Goal: Task Accomplishment & Management: Use online tool/utility

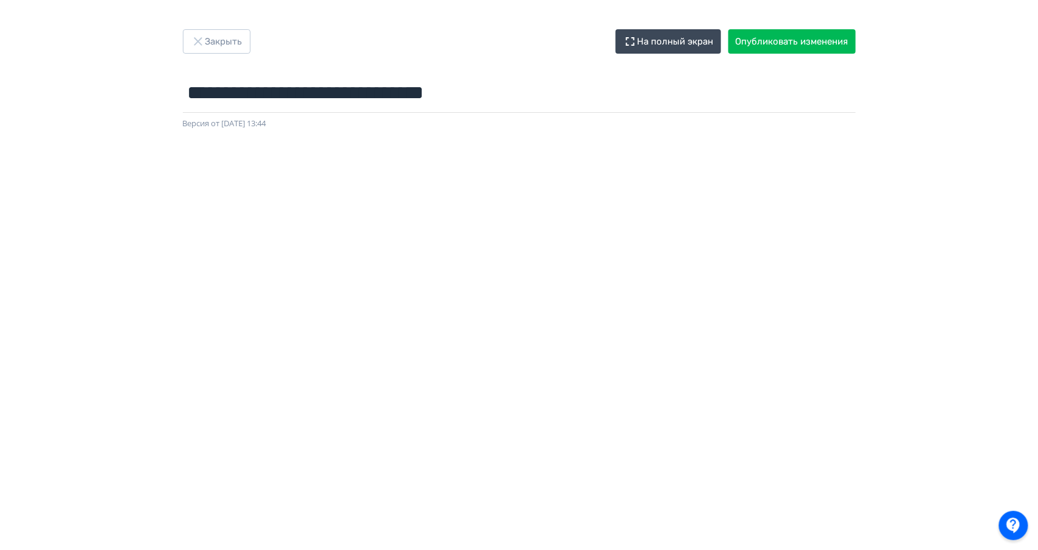
click at [229, 43] on button "Закрыть" at bounding box center [217, 41] width 68 height 24
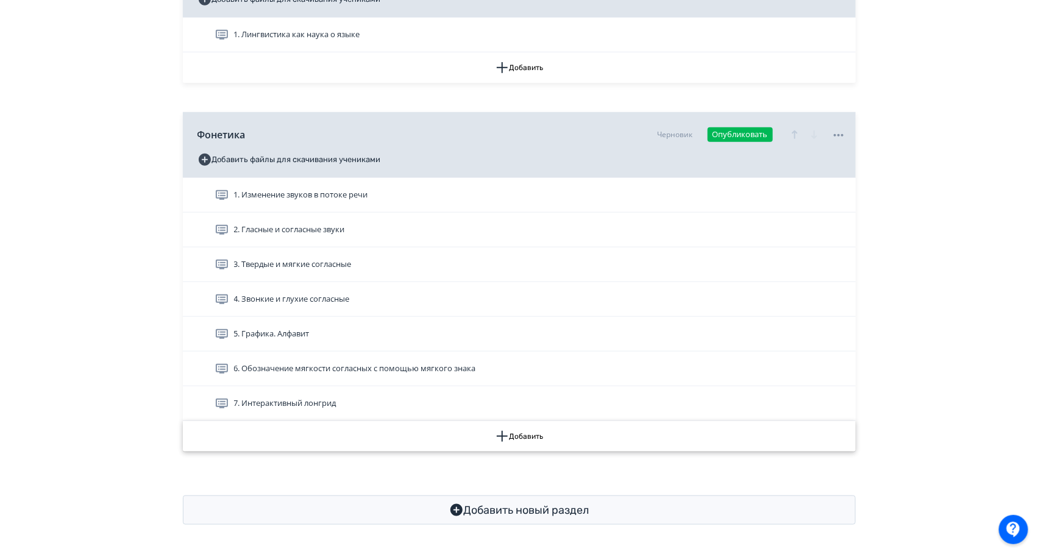
scroll to position [322, 0]
click at [505, 446] on button "Добавить" at bounding box center [519, 437] width 673 height 30
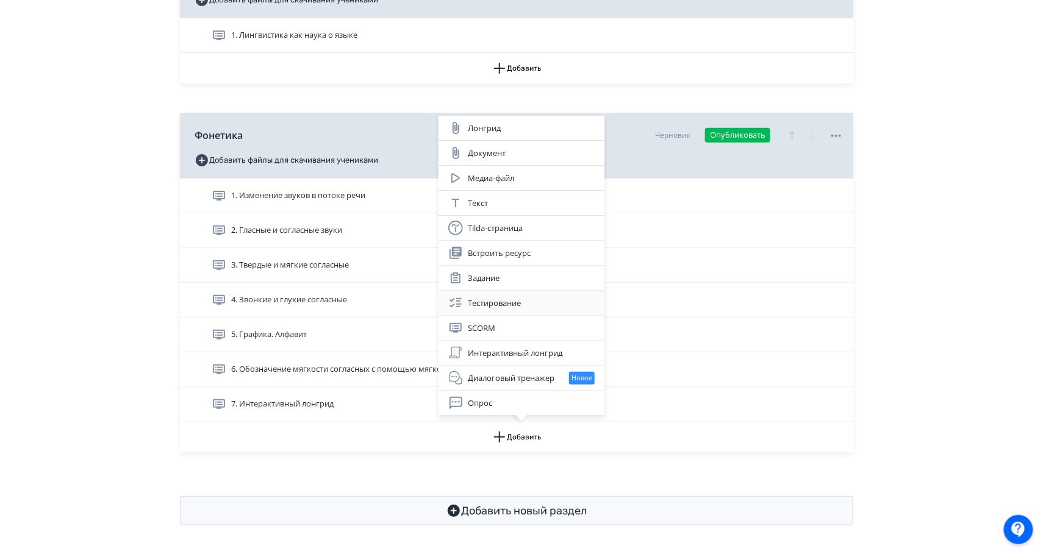
click at [499, 301] on div "Тестирование" at bounding box center [521, 303] width 146 height 15
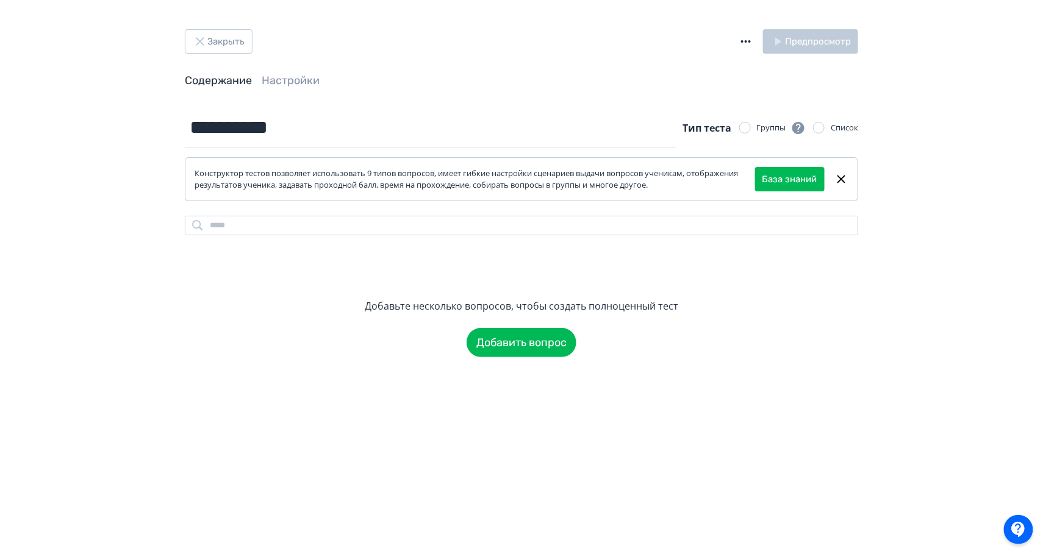
click at [747, 124] on div at bounding box center [745, 128] width 12 height 12
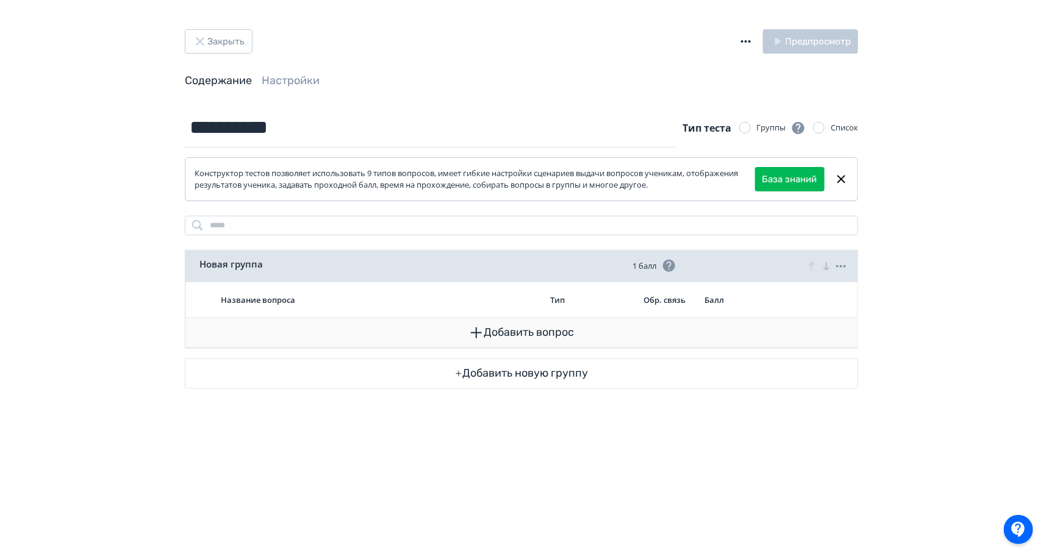
click at [491, 335] on button "Добавить вопрос" at bounding box center [521, 332] width 652 height 29
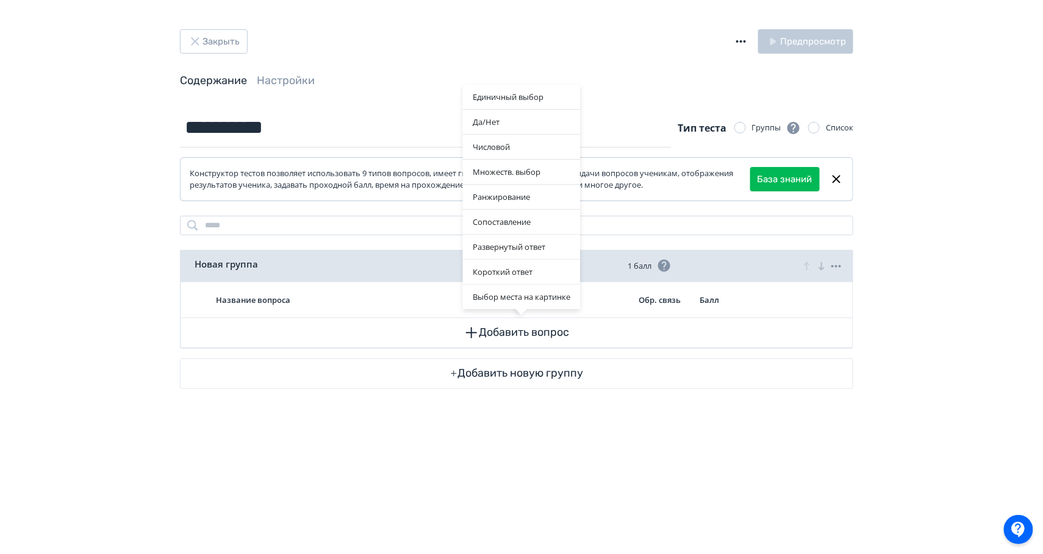
click at [488, 371] on div "Единичный выбор Да/[PERSON_NAME] Множеств. выбор Ранжирование Сопоставление Раз…" at bounding box center [521, 277] width 1043 height 554
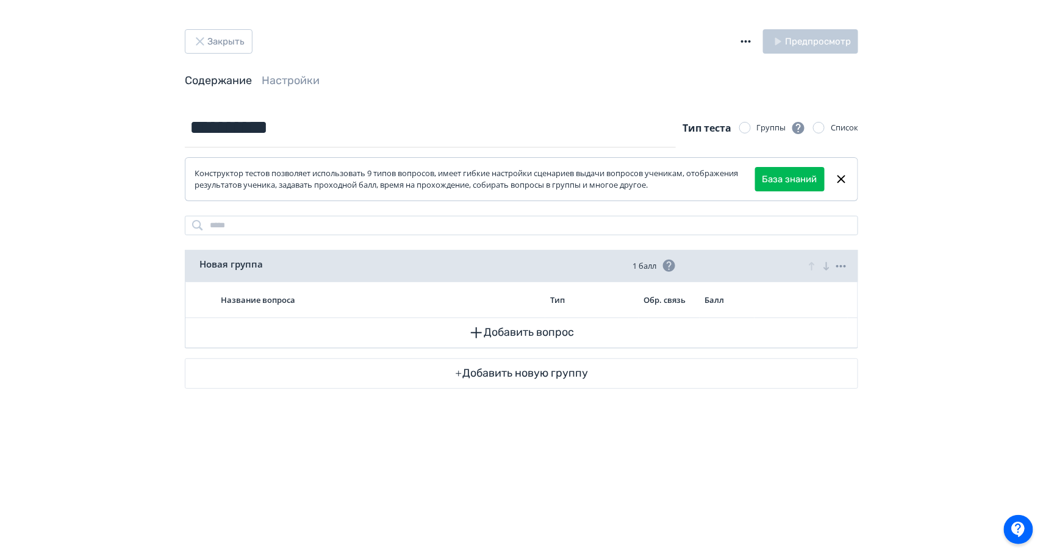
click at [488, 371] on button "Добавить новую группу" at bounding box center [521, 373] width 672 height 29
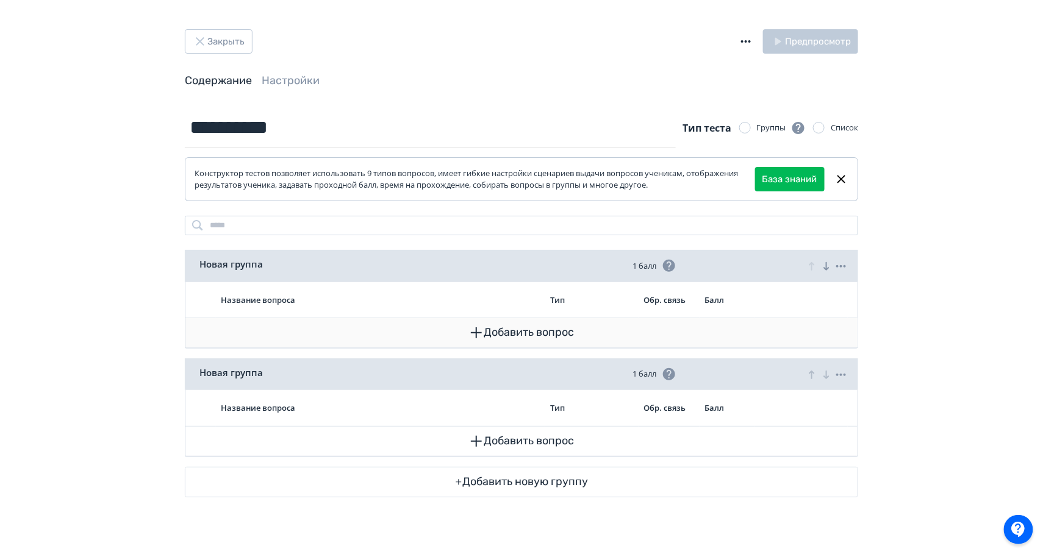
click at [480, 335] on icon "button" at bounding box center [476, 333] width 15 height 15
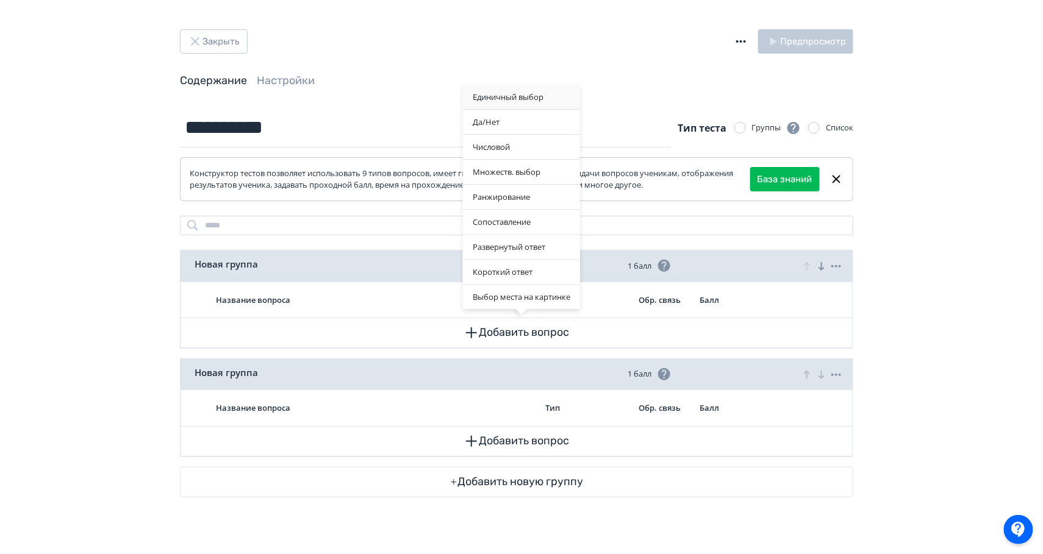
click at [505, 90] on div "Единичный выбор" at bounding box center [521, 97] width 117 height 24
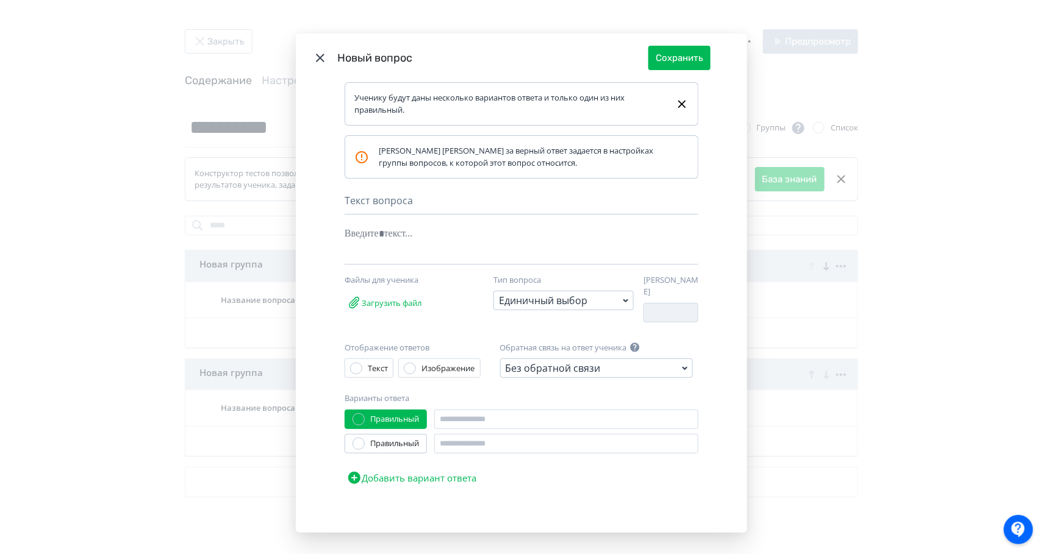
click at [387, 210] on div "Текст вопроса" at bounding box center [521, 203] width 354 height 21
click at [385, 206] on div "Текст вопроса" at bounding box center [521, 203] width 354 height 21
click at [361, 200] on div "Текст вопроса" at bounding box center [521, 203] width 354 height 21
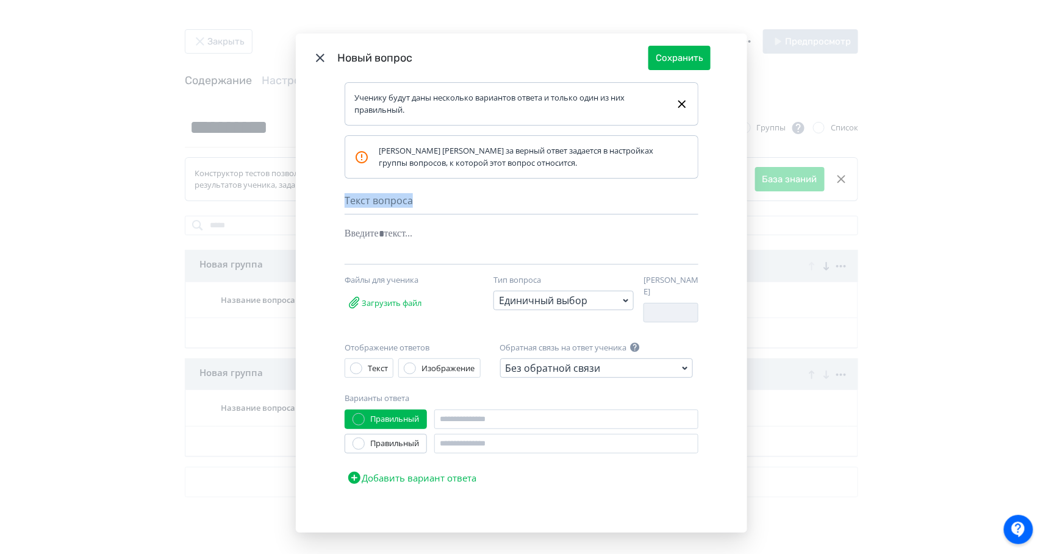
click at [361, 200] on div "Текст вопроса" at bounding box center [521, 203] width 354 height 21
click at [361, 227] on div "Modal" at bounding box center [502, 233] width 316 height 23
paste div "Modal"
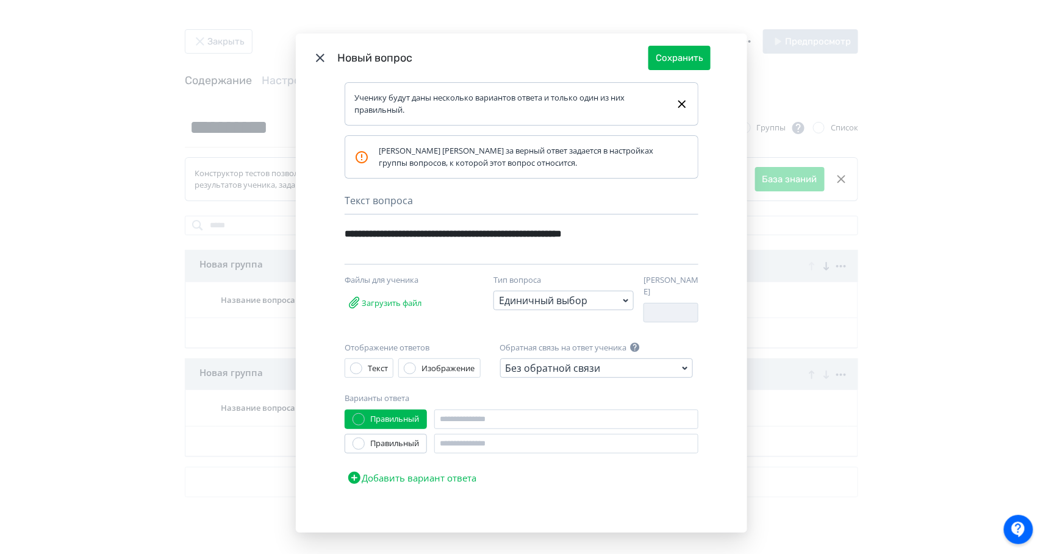
click at [365, 475] on button "Добавить вариант ответа" at bounding box center [411, 478] width 134 height 24
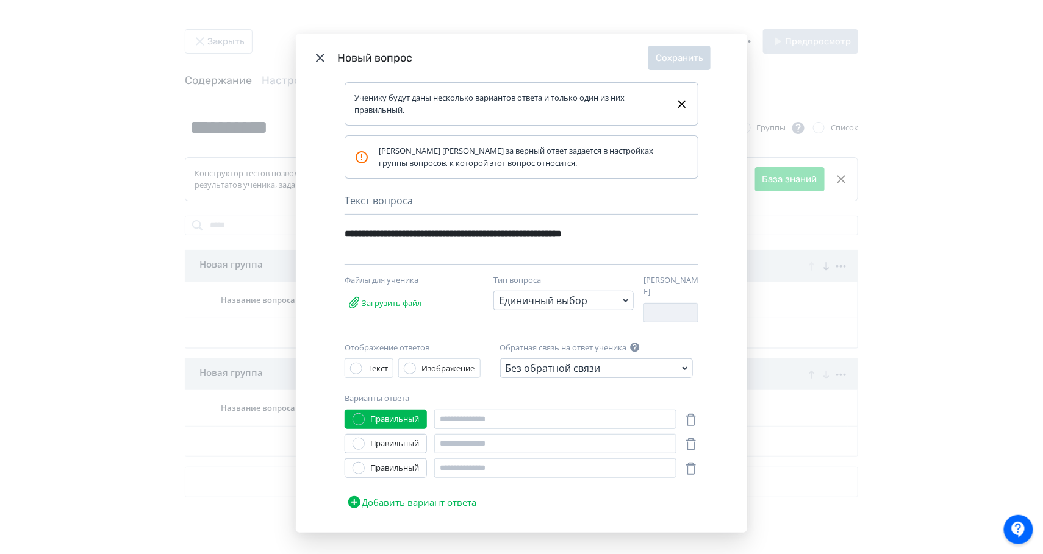
click at [347, 510] on icon "Modal" at bounding box center [354, 502] width 15 height 15
click at [452, 421] on input "Modal" at bounding box center [555, 420] width 242 height 20
type input "*"
click at [491, 449] on input "Modal" at bounding box center [555, 444] width 242 height 20
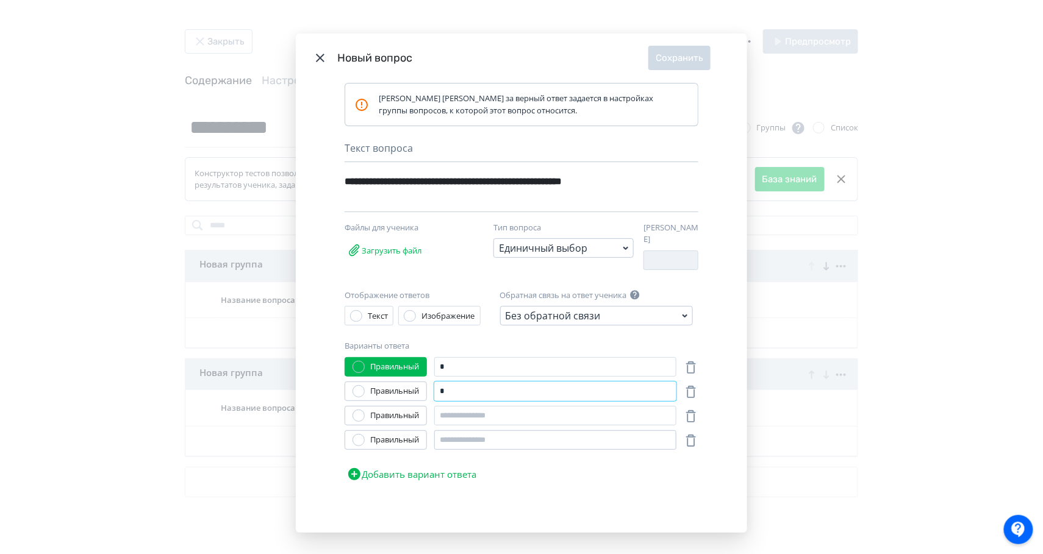
scroll to position [56, 0]
type input "*"
click at [466, 426] on div "Правильный * Правильный * Правильный Правильный Добавить вариант ответа" at bounding box center [521, 421] width 354 height 129
click at [452, 417] on input "Modal" at bounding box center [555, 416] width 242 height 20
type input "*"
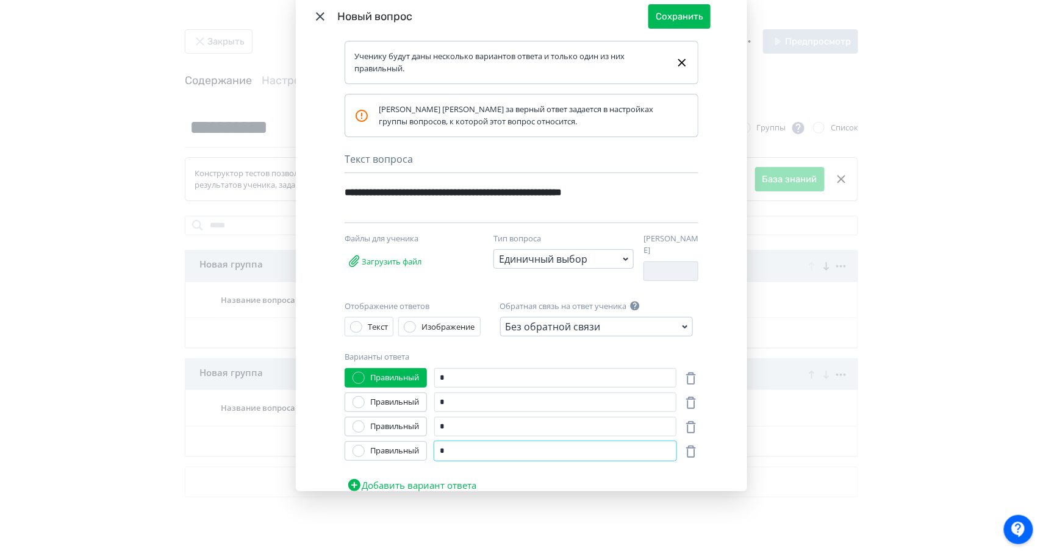
scroll to position [0, 0]
type input "*"
click at [680, 14] on button "Сохранить" at bounding box center [679, 16] width 62 height 24
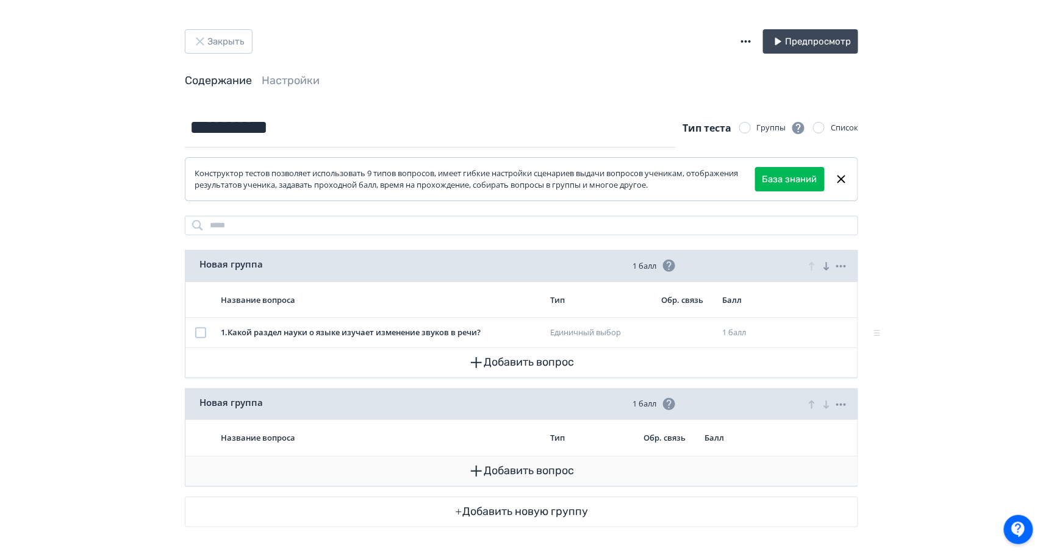
click at [518, 472] on button "Добавить вопрос" at bounding box center [521, 471] width 652 height 29
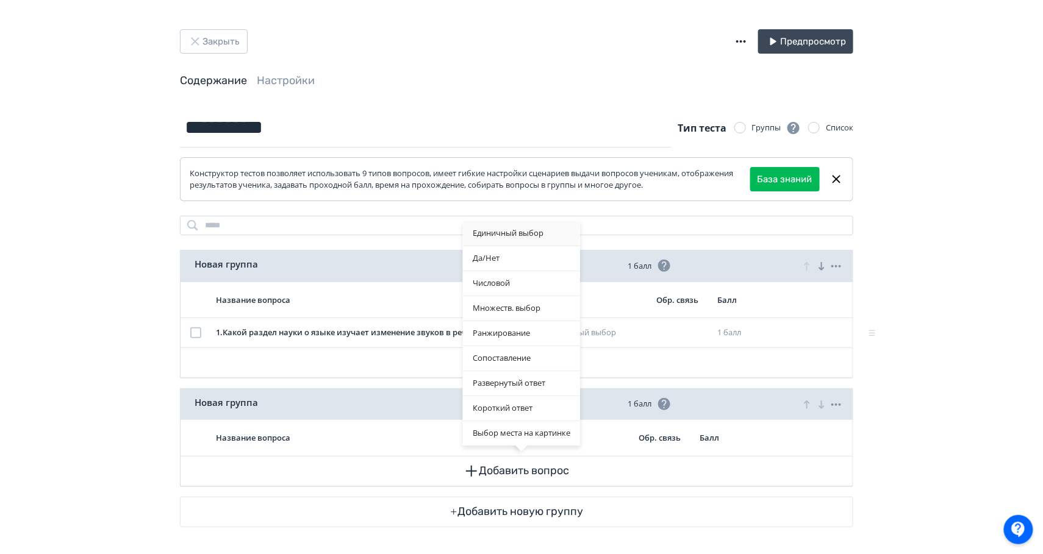
click at [489, 242] on div "Единичный выбор" at bounding box center [521, 233] width 117 height 24
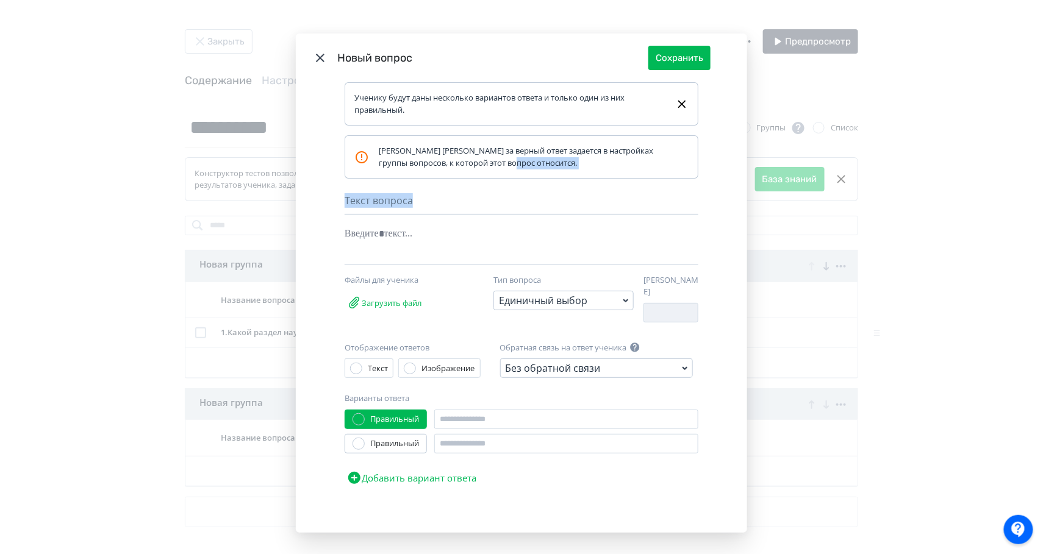
drag, startPoint x: 490, startPoint y: 170, endPoint x: 490, endPoint y: 210, distance: 40.2
click at [490, 210] on div "[PERSON_NAME] [PERSON_NAME] за верный ответ задается в настройках группы вопрос…" at bounding box center [521, 228] width 354 height 187
click at [315, 57] on icon "Modal" at bounding box center [320, 58] width 15 height 15
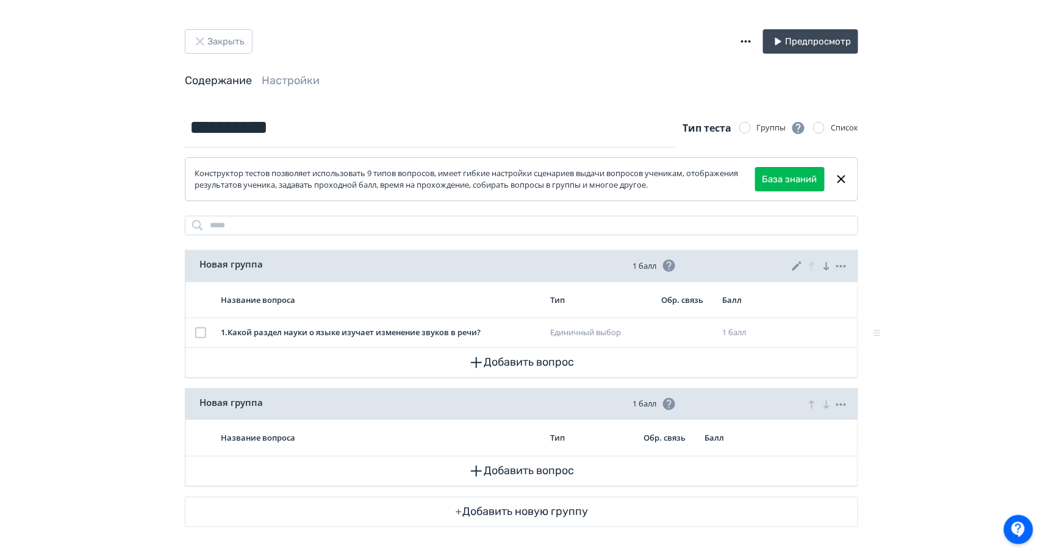
click at [797, 263] on icon at bounding box center [796, 266] width 9 height 9
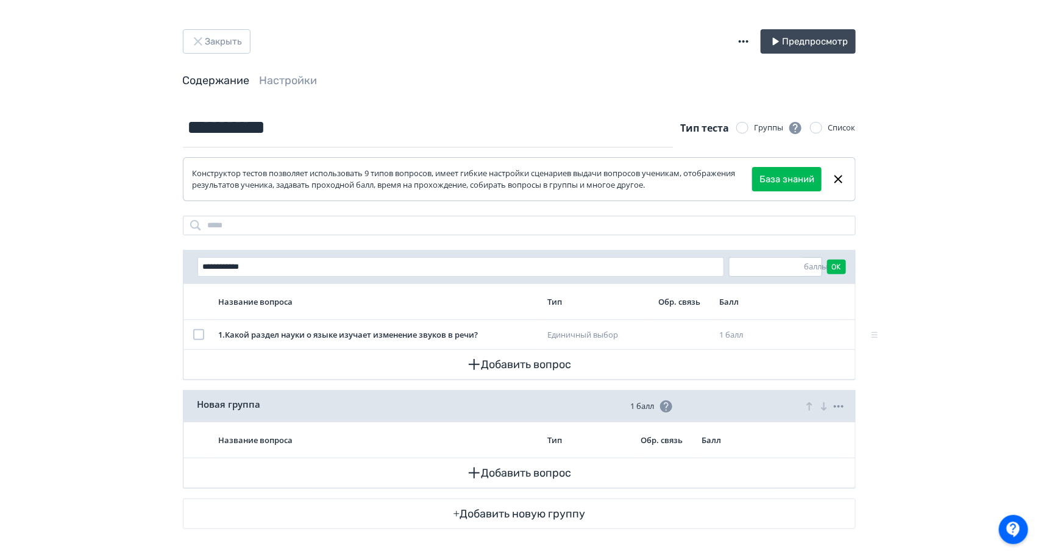
click at [745, 263] on input "*" at bounding box center [767, 267] width 74 height 18
click at [788, 262] on input "*" at bounding box center [767, 267] width 74 height 18
click at [787, 262] on input "*" at bounding box center [767, 267] width 74 height 18
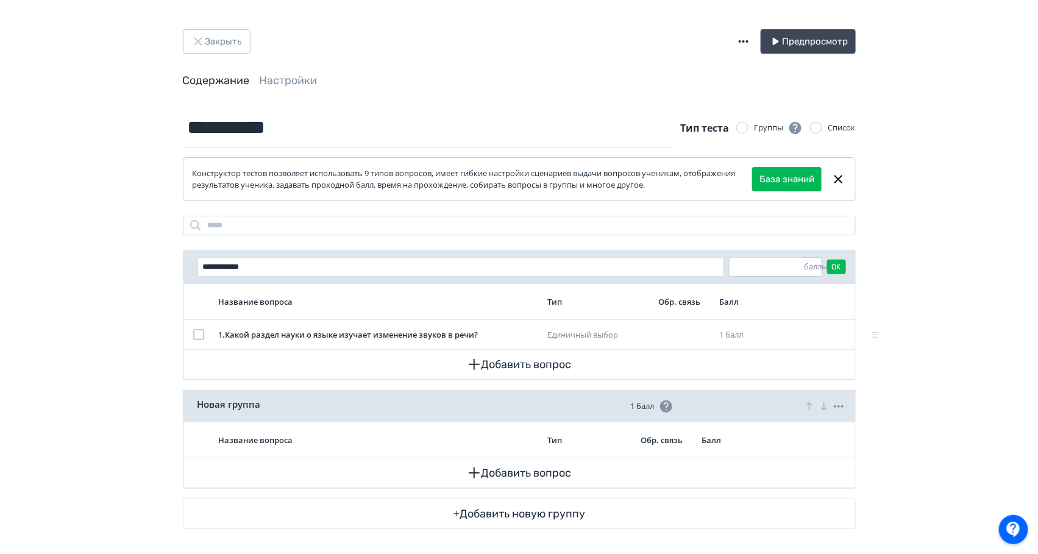
click at [787, 262] on input "*" at bounding box center [767, 267] width 74 height 18
click at [787, 270] on input "*" at bounding box center [767, 267] width 74 height 18
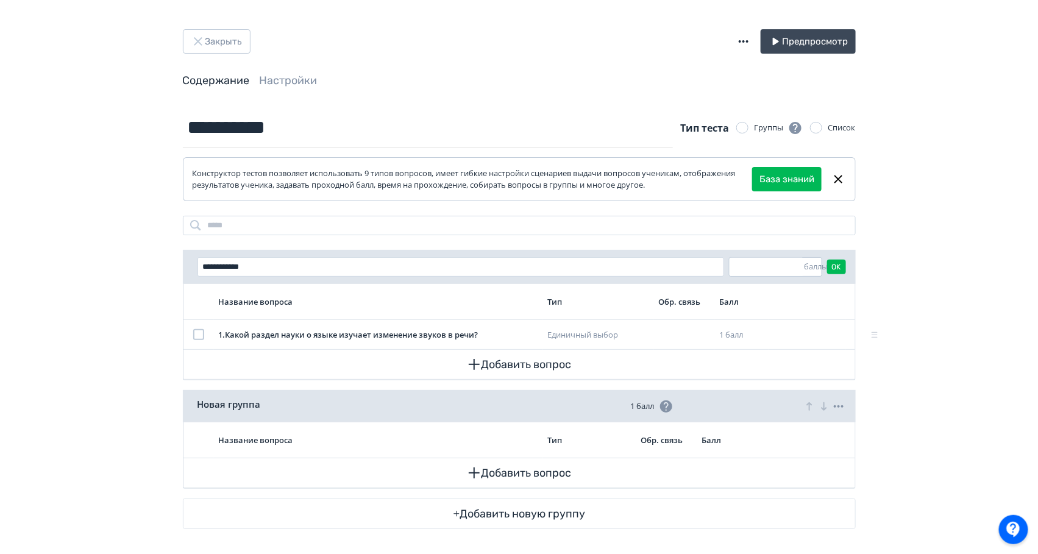
click at [787, 270] on input "*" at bounding box center [767, 267] width 74 height 18
type input "*"
click at [787, 270] on input "*" at bounding box center [767, 267] width 74 height 18
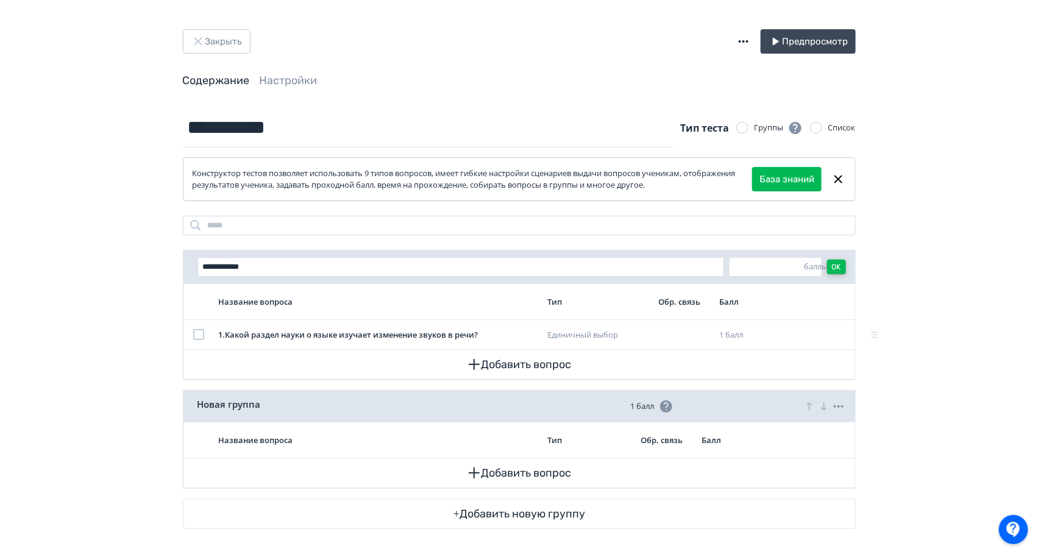
click at [835, 267] on button "OK" at bounding box center [836, 267] width 19 height 15
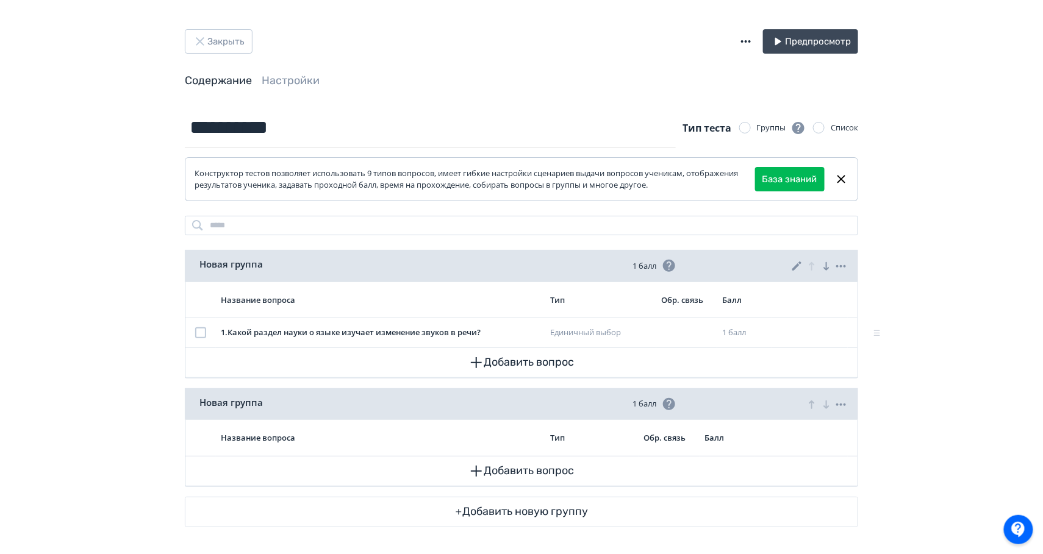
click at [216, 43] on button "Закрыть" at bounding box center [219, 41] width 68 height 24
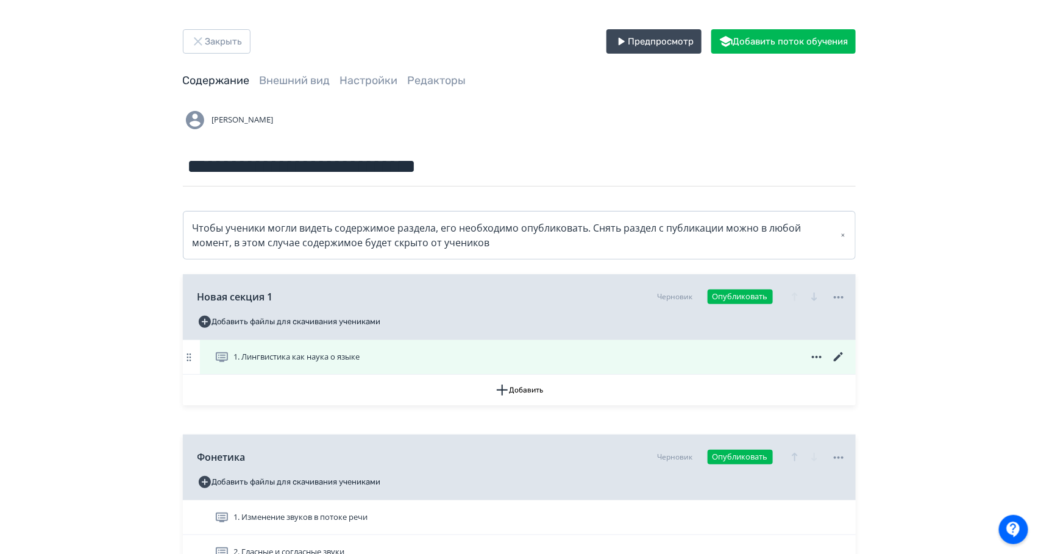
click at [840, 353] on icon at bounding box center [839, 357] width 15 height 15
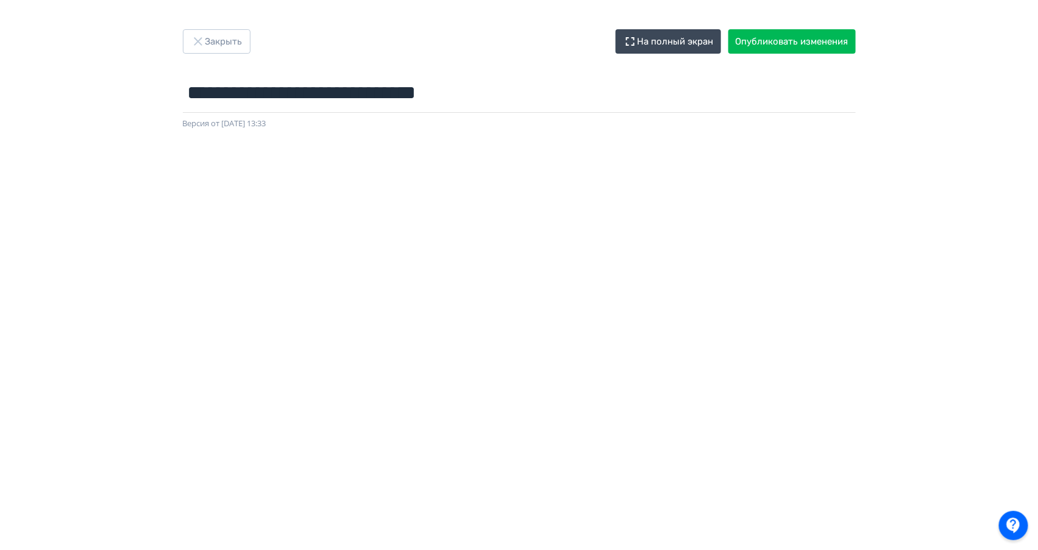
click at [204, 35] on icon "button" at bounding box center [198, 41] width 15 height 15
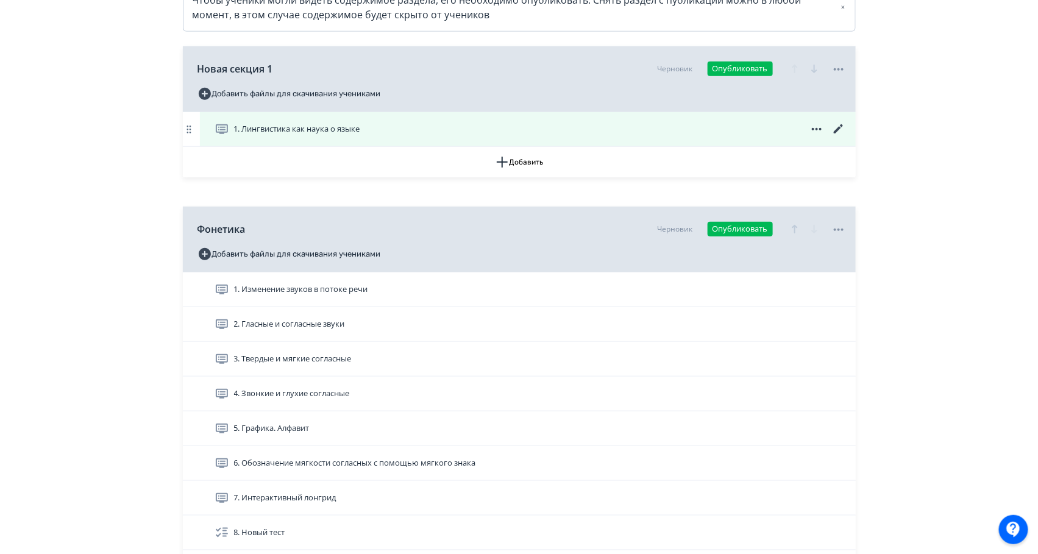
scroll to position [229, 0]
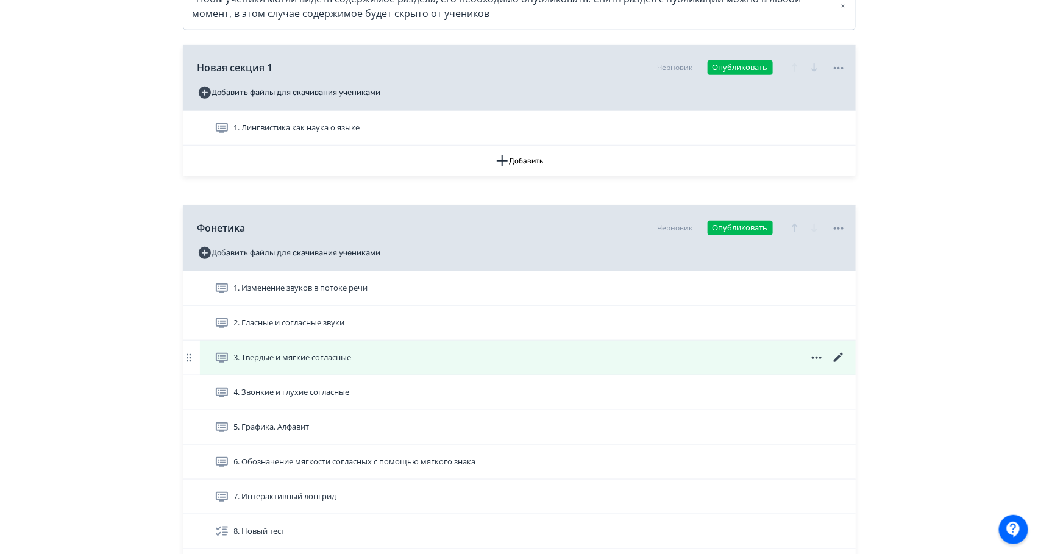
click at [840, 361] on icon at bounding box center [839, 358] width 15 height 15
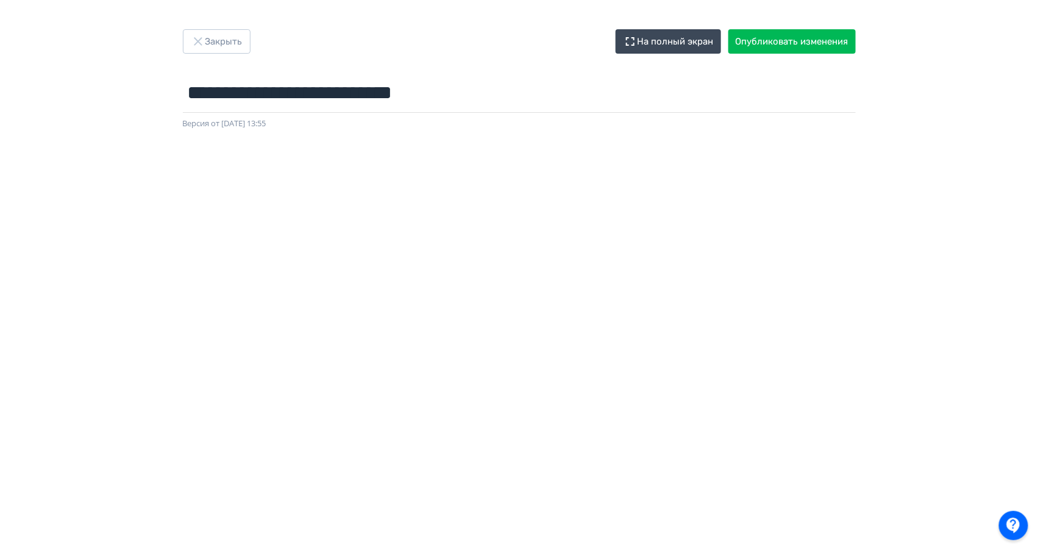
click at [213, 33] on button "Закрыть" at bounding box center [217, 41] width 68 height 24
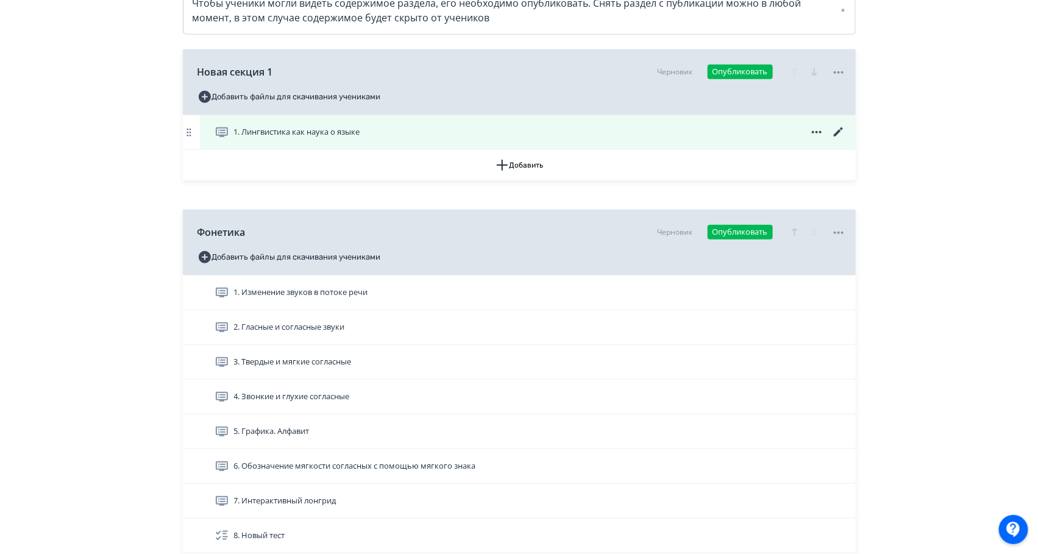
scroll to position [269, 0]
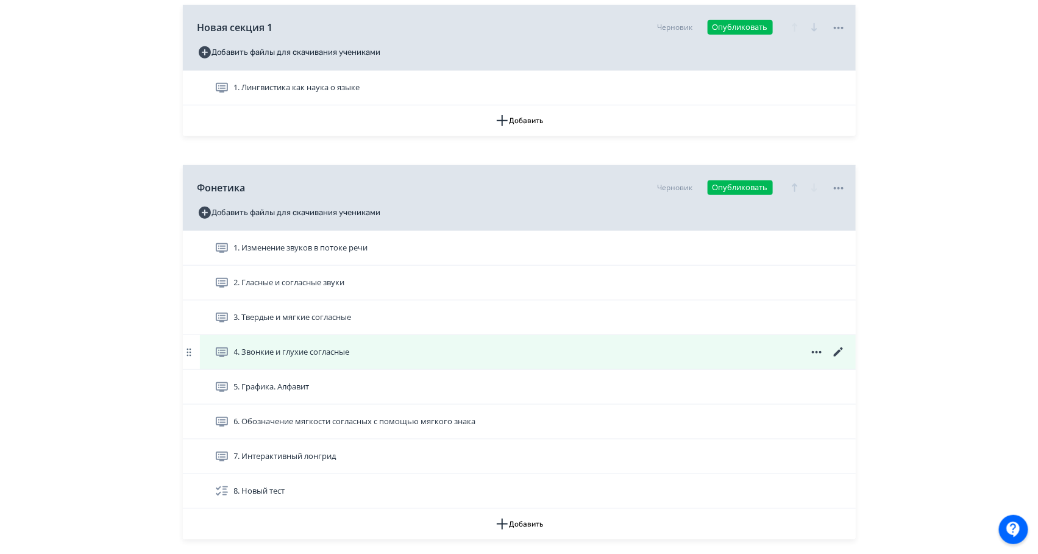
click at [840, 357] on icon at bounding box center [839, 352] width 15 height 15
